Goal: Use online tool/utility: Utilize a website feature to perform a specific function

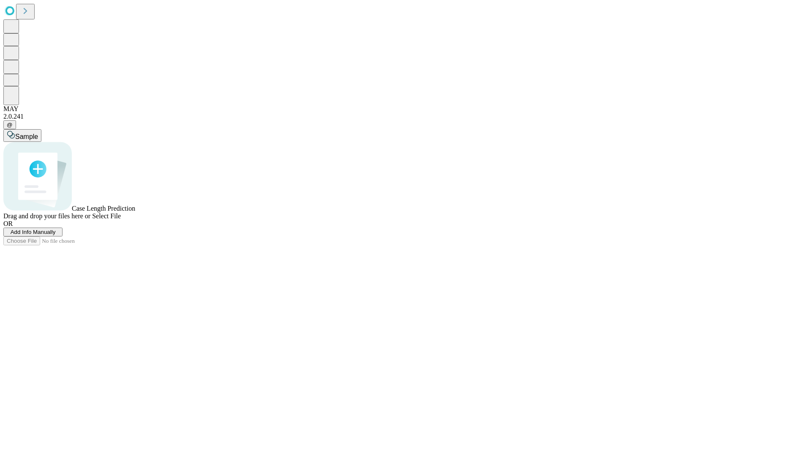
click at [121, 220] on span "Select File" at bounding box center [106, 215] width 29 height 7
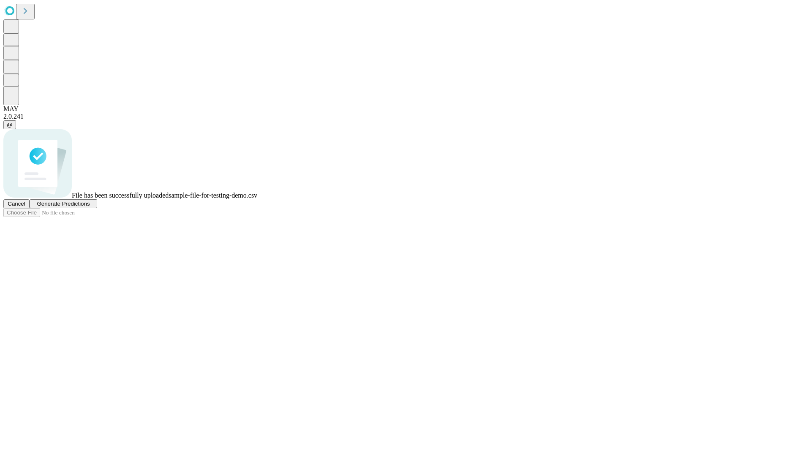
click at [90, 207] on span "Generate Predictions" at bounding box center [63, 204] width 53 height 6
